Goal: Find specific page/section: Find specific page/section

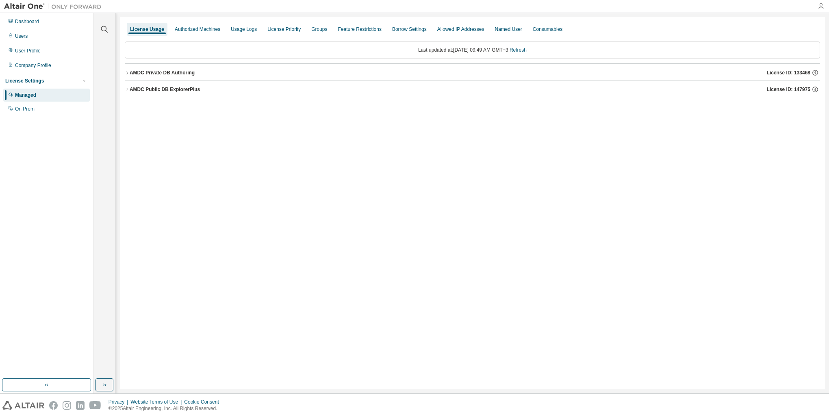
click at [818, 7] on icon "button" at bounding box center [820, 6] width 6 height 6
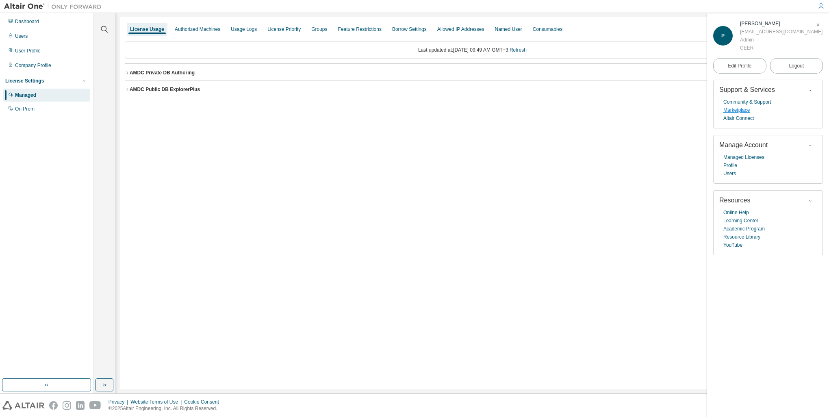
click at [735, 110] on link "Marketplace" at bounding box center [736, 110] width 26 height 8
